Goal: Find contact information: Find contact information

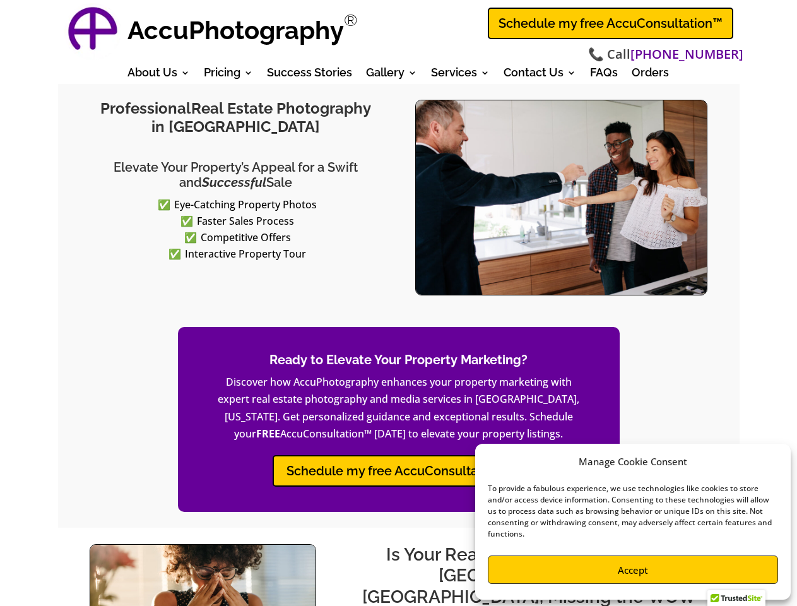
click at [398, 303] on div "Professional Real Estate Photography in [GEOGRAPHIC_DATA] Elevate Your Property…" at bounding box center [398, 197] width 681 height 227
click at [242, 32] on strong "AccuPhotography" at bounding box center [235, 30] width 216 height 30
click at [736, 597] on div at bounding box center [736, 602] width 58 height 24
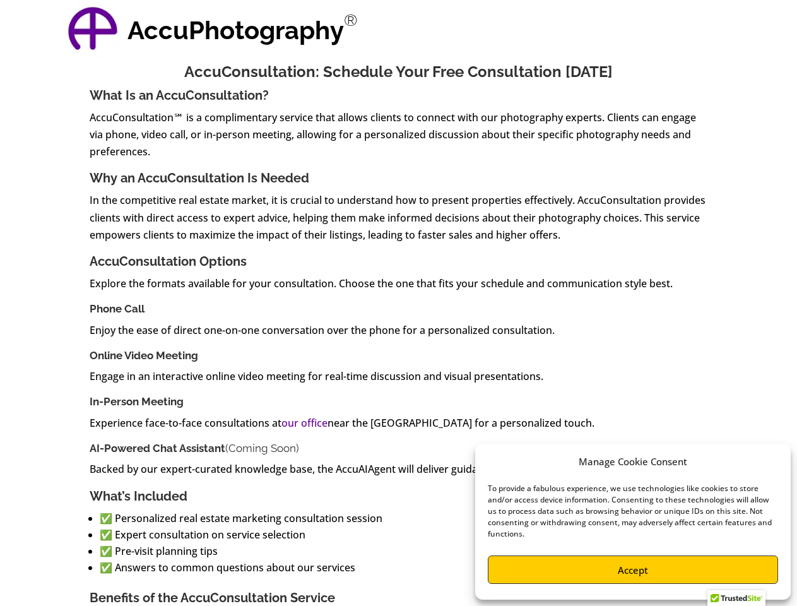
click at [398, 303] on h3 "Phone Call" at bounding box center [399, 311] width 618 height 19
click at [242, 32] on strong "AccuPhotography" at bounding box center [235, 30] width 216 height 30
click at [736, 597] on div at bounding box center [736, 602] width 58 height 24
